Goal: Transaction & Acquisition: Purchase product/service

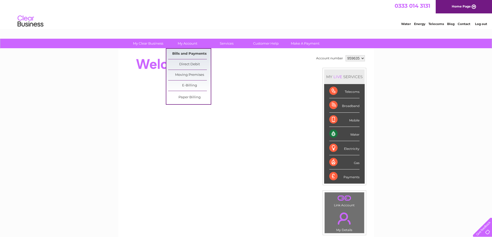
click at [194, 53] on link "Bills and Payments" at bounding box center [189, 54] width 43 height 10
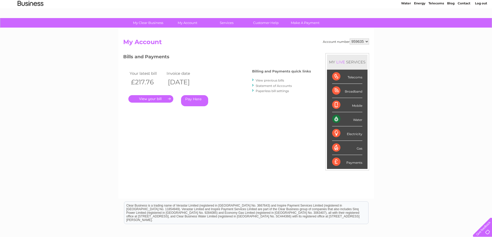
scroll to position [52, 0]
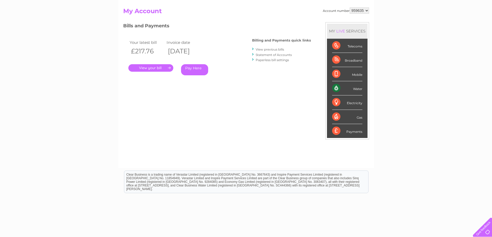
click at [147, 68] on link "." at bounding box center [150, 67] width 45 height 7
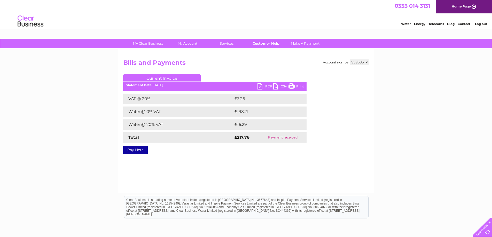
click at [264, 46] on link "Customer Help" at bounding box center [265, 44] width 43 height 10
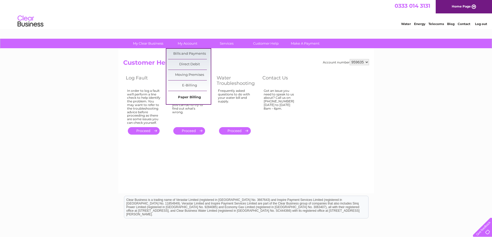
click at [186, 96] on link "Paper Billing" at bounding box center [189, 97] width 43 height 10
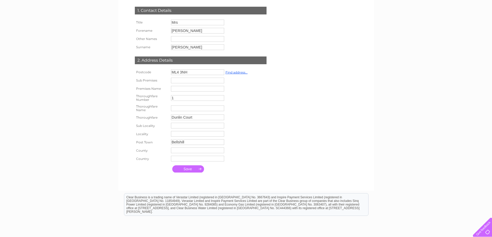
scroll to position [123, 0]
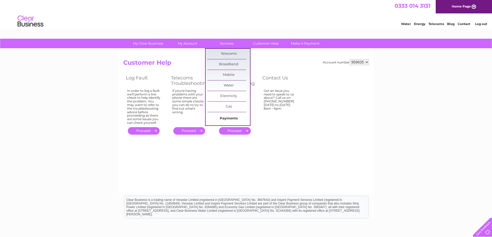
click at [226, 118] on link "Payments" at bounding box center [228, 119] width 43 height 10
click at [218, 119] on link "Payments" at bounding box center [228, 119] width 43 height 10
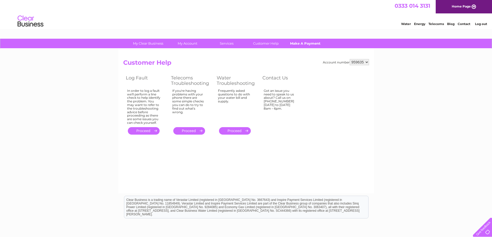
click at [305, 44] on link "Make A Payment" at bounding box center [305, 44] width 43 height 10
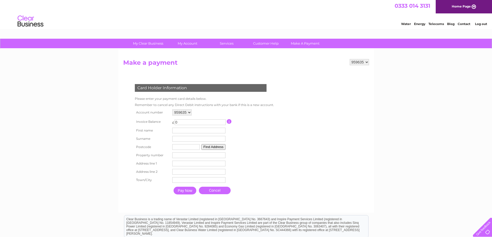
click at [466, 7] on link "Home Page" at bounding box center [463, 6] width 56 height 13
